Goal: Task Accomplishment & Management: Use online tool/utility

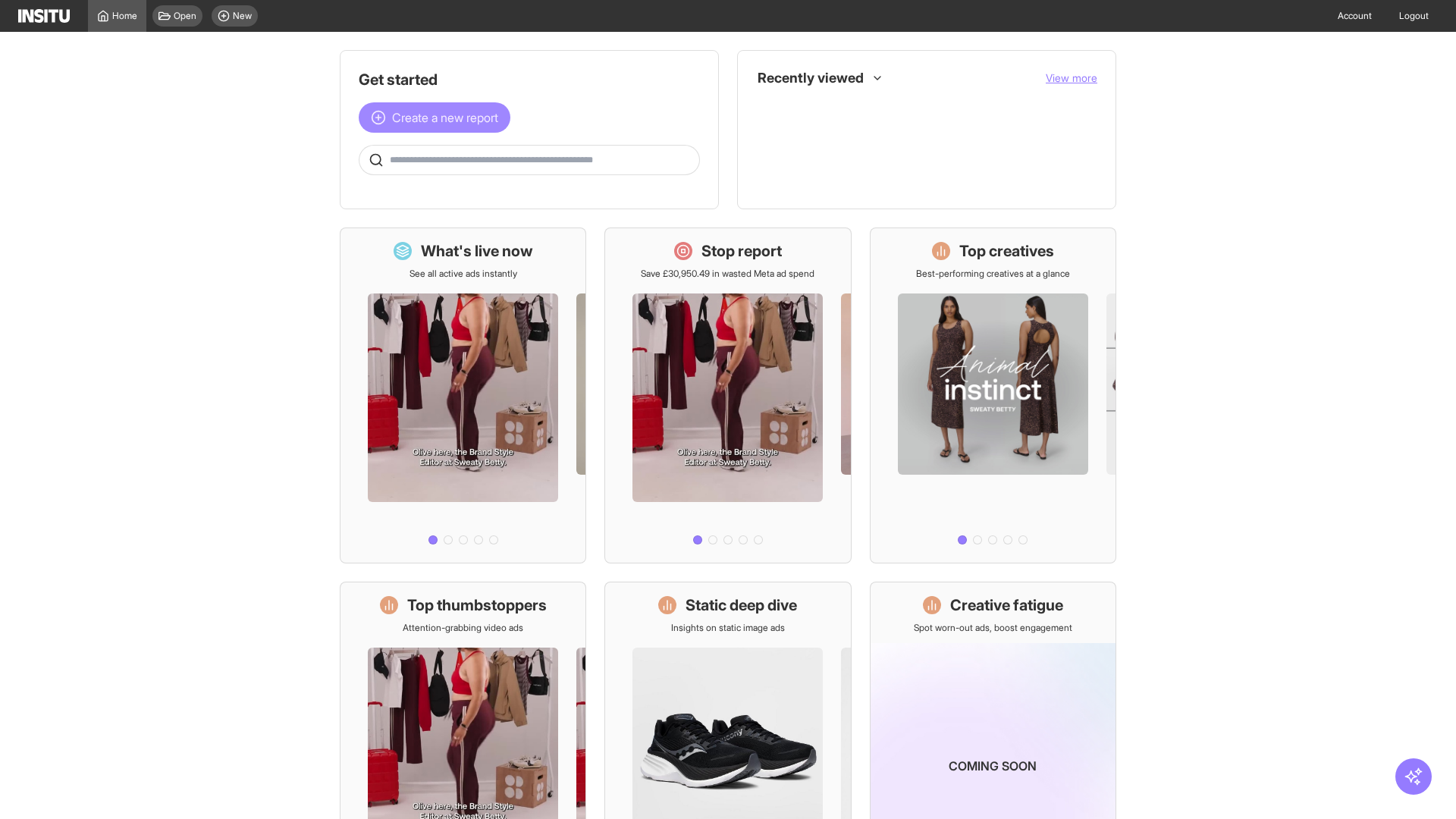
click at [439, 117] on span "Create a new report" at bounding box center [445, 117] width 107 height 19
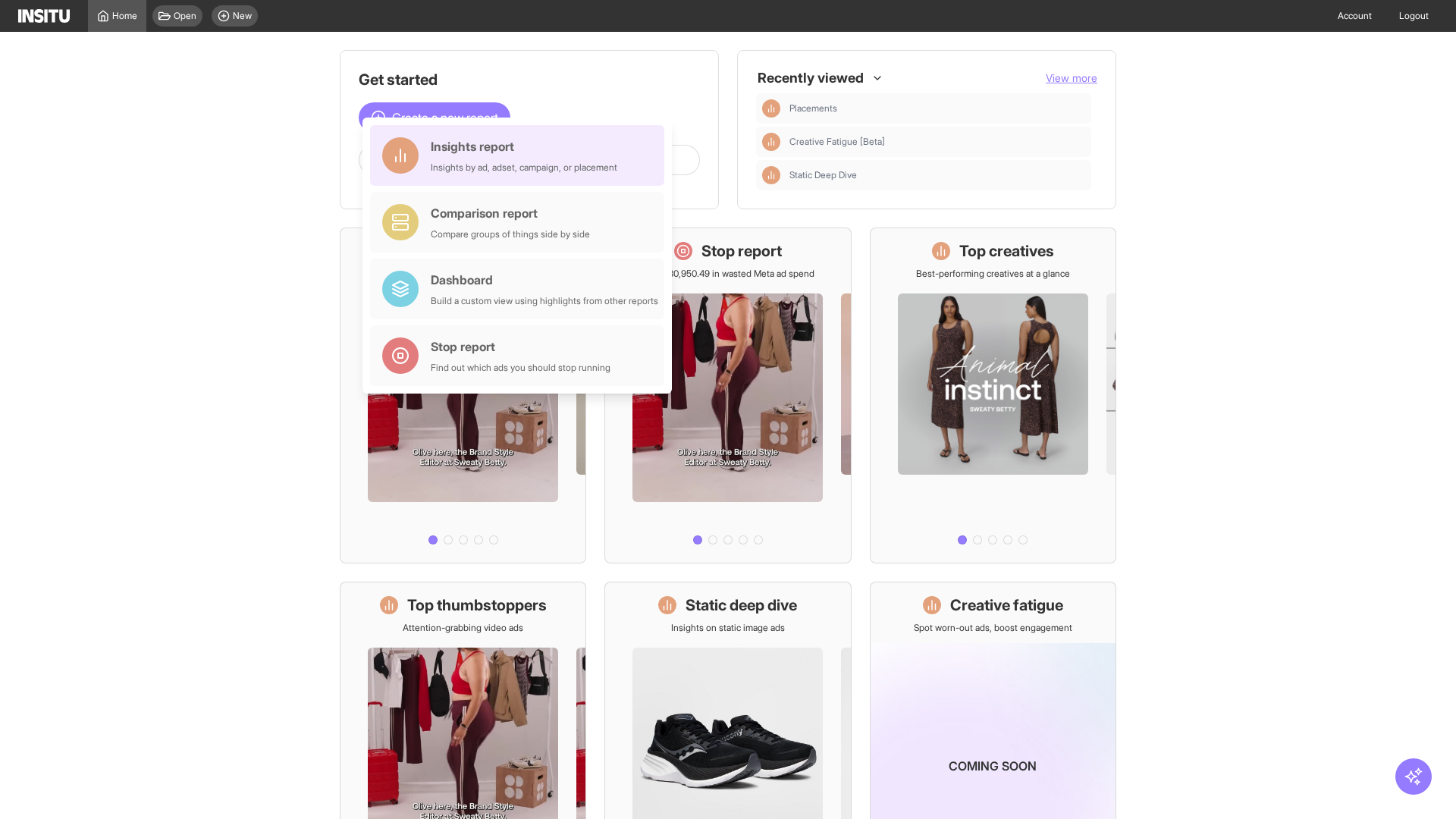
click at [521, 155] on div "Insights report Insights by ad, adset, campaign, or placement" at bounding box center [524, 154] width 187 height 36
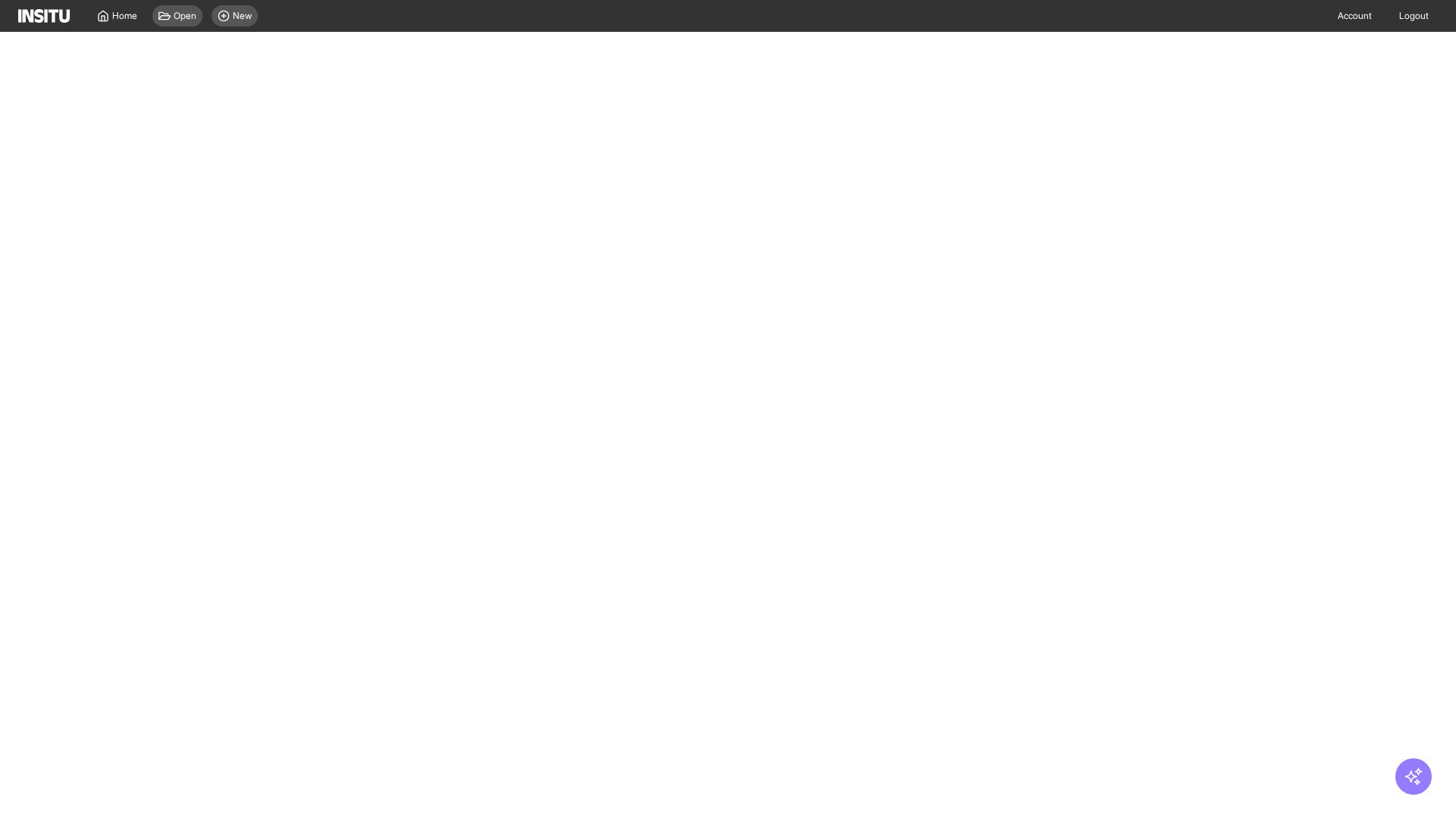
select select "**"
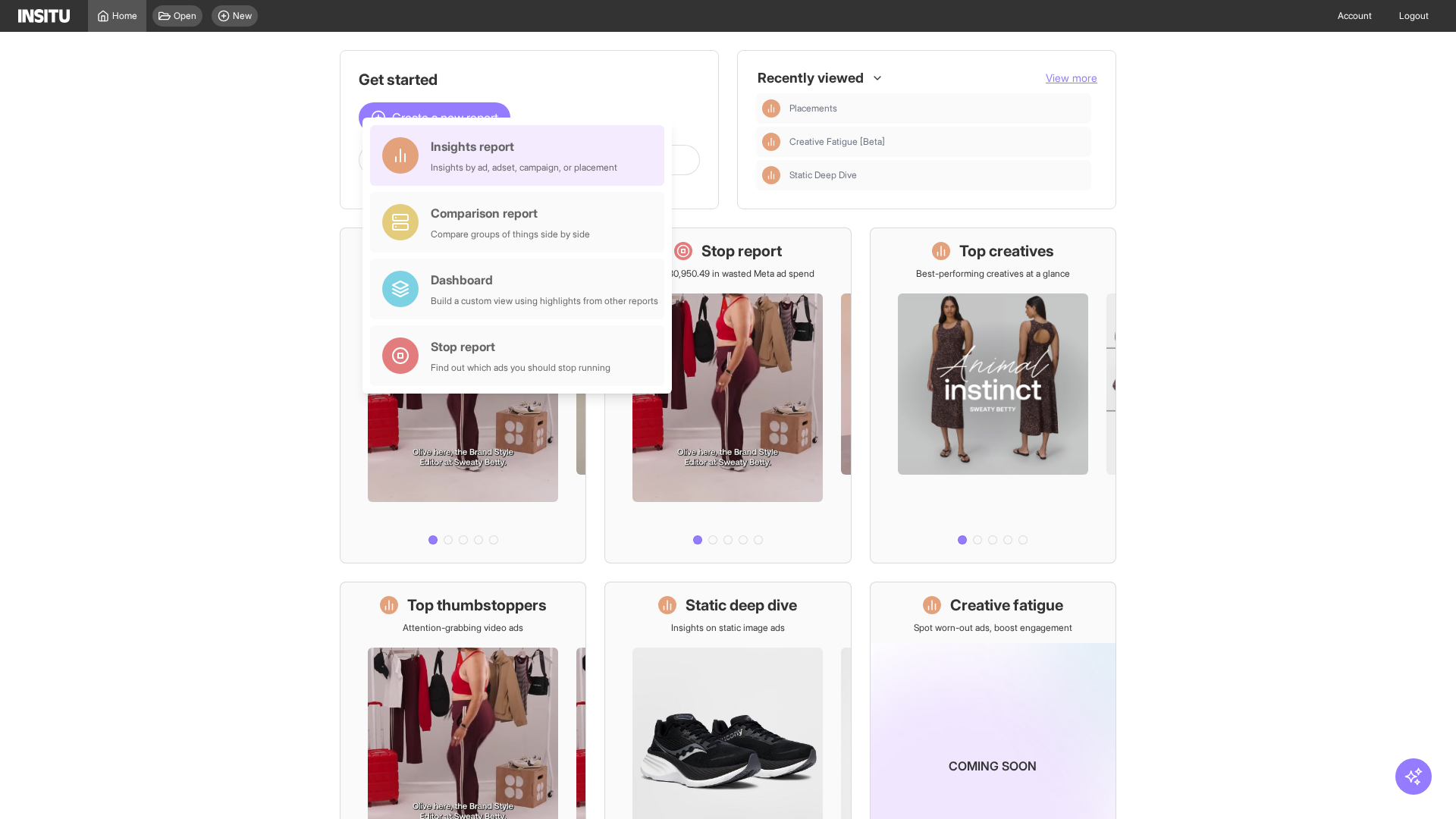
click at [521, 155] on div "Insights report Insights by ad, adset, campaign, or placement" at bounding box center [524, 154] width 187 height 36
